Goal: Task Accomplishment & Management: Manage account settings

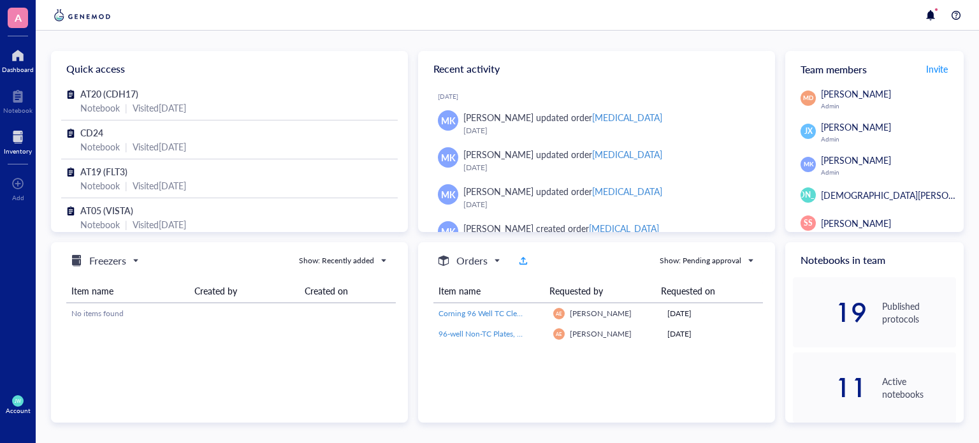
click at [13, 135] on div at bounding box center [18, 137] width 28 height 20
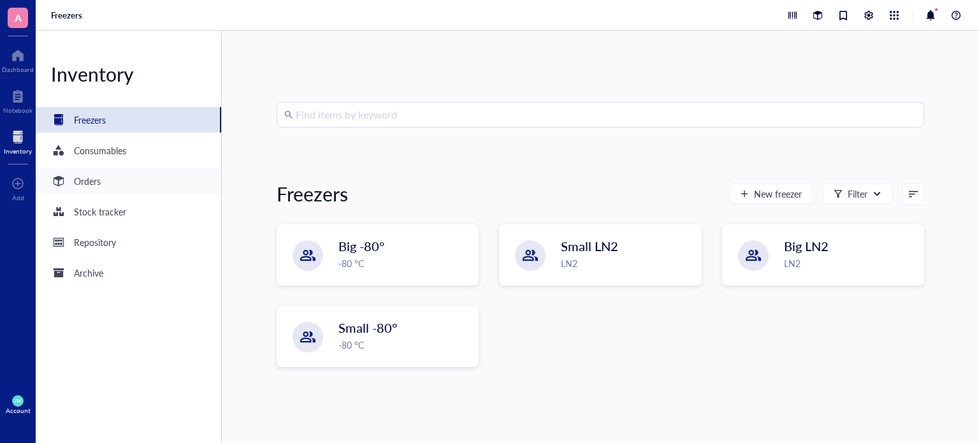
click at [141, 174] on div "Orders" at bounding box center [129, 181] width 186 height 26
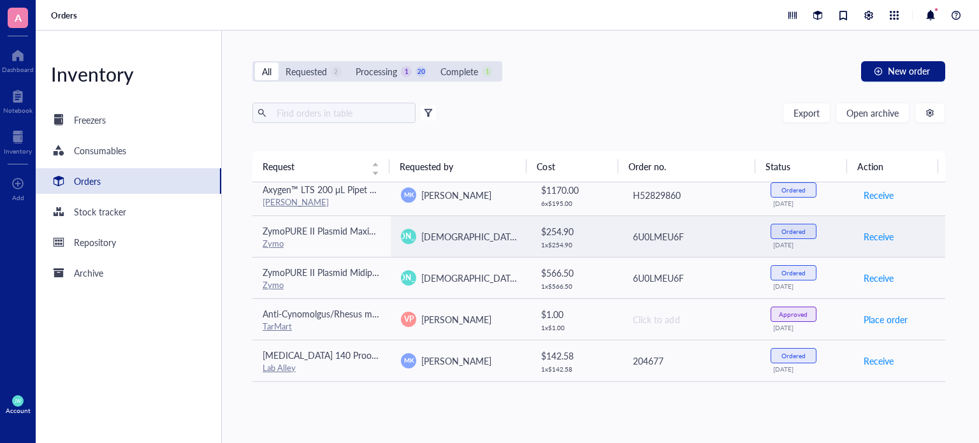
scroll to position [644, 0]
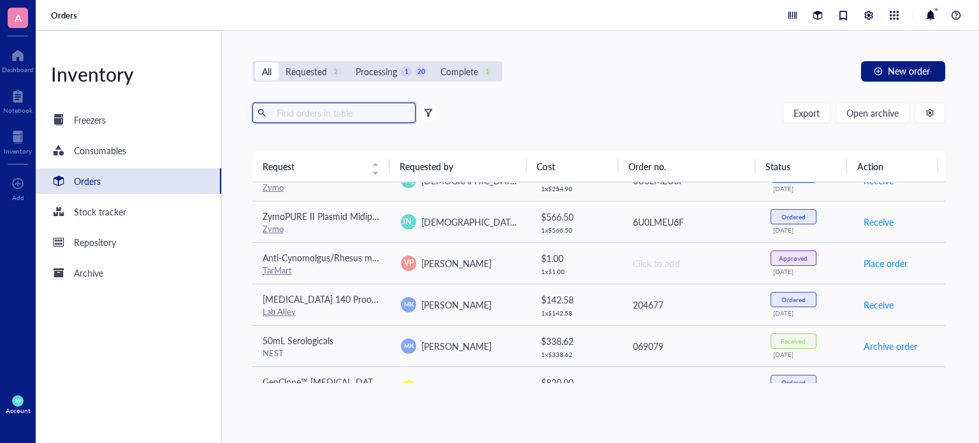
click at [352, 117] on input "text" at bounding box center [341, 112] width 139 height 19
type input "gent"
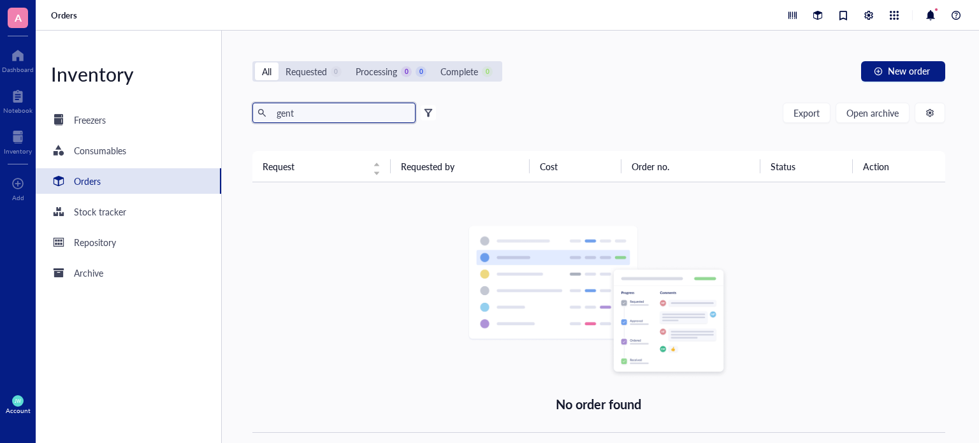
drag, startPoint x: 321, startPoint y: 112, endPoint x: 189, endPoint y: 106, distance: 131.5
click at [189, 106] on div "Inventory Freezers Consumables Orders Stock tracker Repository Archive All Requ…" at bounding box center [508, 237] width 944 height 413
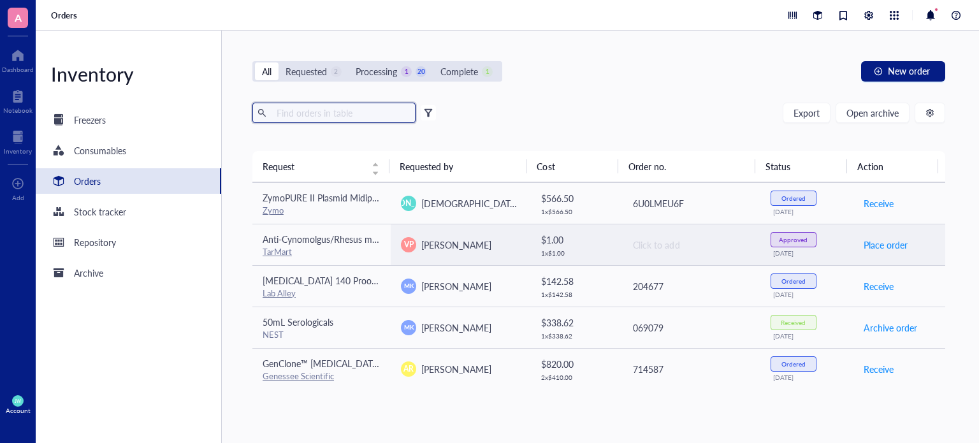
scroll to position [791, 0]
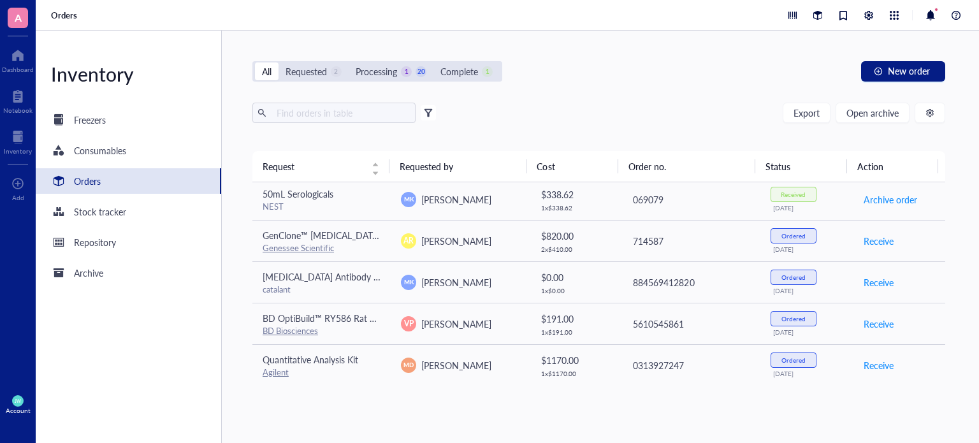
click at [764, 415] on div "All Requested 2 Processing 1 20 Complete 1 New order Export Open archive Filter…" at bounding box center [599, 237] width 754 height 413
drag, startPoint x: 540, startPoint y: 314, endPoint x: 550, endPoint y: 433, distance: 119.6
click at [550, 433] on div "All Requested 2 Processing 1 20 Complete 1 New order Export Open archive Filter…" at bounding box center [599, 237] width 754 height 413
